Goal: Obtain resource: Download file/media

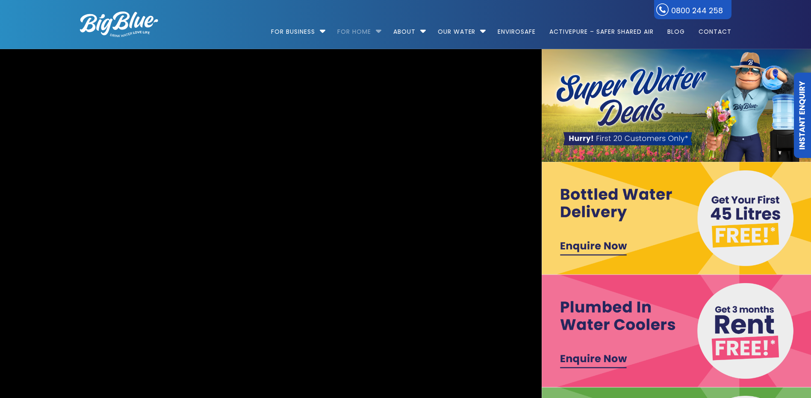
click at [372, 28] on link "For Home" at bounding box center [354, 27] width 46 height 55
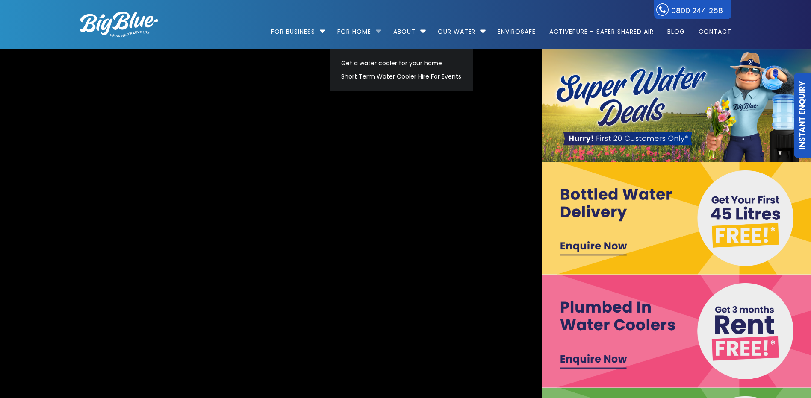
click at [376, 28] on li "For Home Get a water cooler for your home Short Term Water Cooler Hire For Even…" at bounding box center [358, 27] width 54 height 49
click at [373, 62] on link "Get a water cooler for your home" at bounding box center [401, 63] width 128 height 13
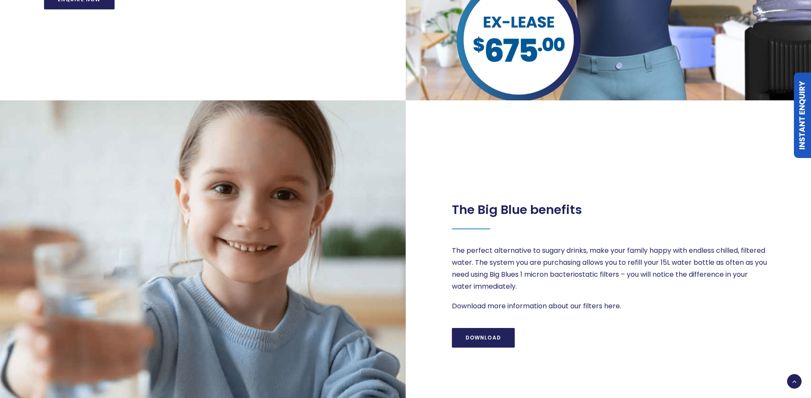
scroll to position [996, 0]
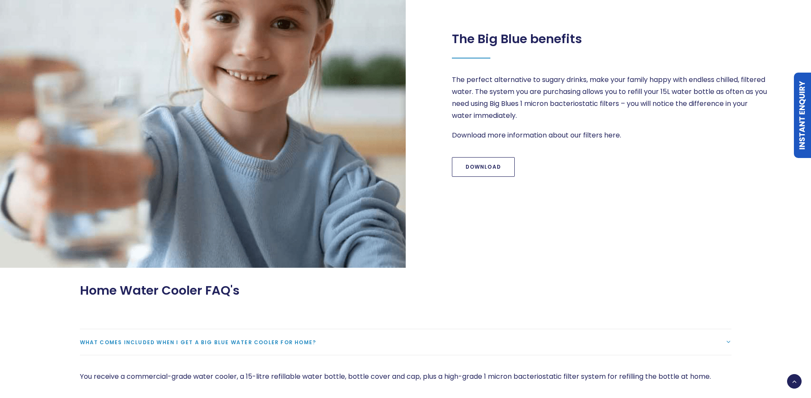
click at [493, 173] on link "Download" at bounding box center [483, 167] width 63 height 20
